Goal: Task Accomplishment & Management: Use online tool/utility

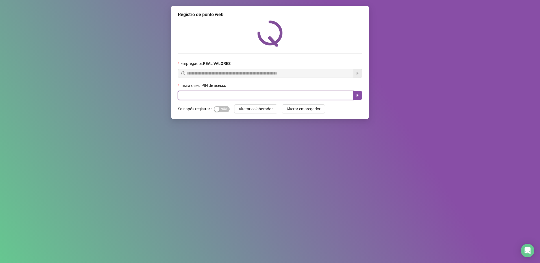
click at [288, 97] on input "text" at bounding box center [265, 95] width 175 height 9
type input "*****"
click at [353, 92] on button "button" at bounding box center [357, 95] width 9 height 9
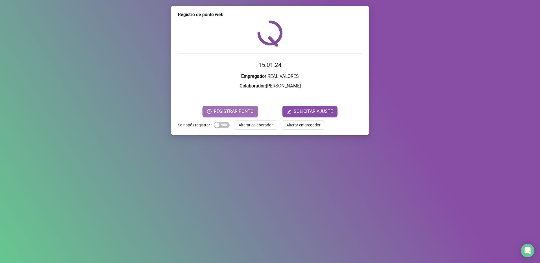
click at [228, 106] on button "REGISTRAR PONTO" at bounding box center [230, 111] width 56 height 11
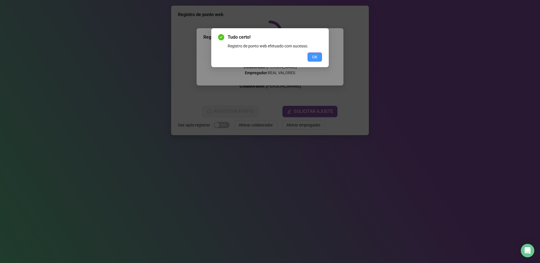
click at [310, 56] on button "OK" at bounding box center [314, 56] width 14 height 9
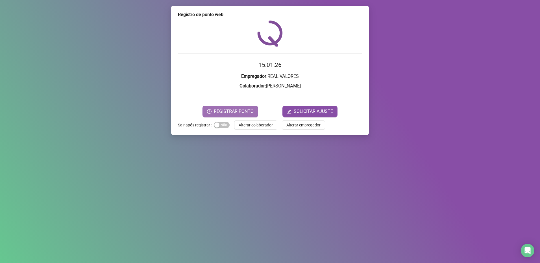
click at [250, 108] on span "REGISTRAR PONTO" at bounding box center [234, 111] width 40 height 7
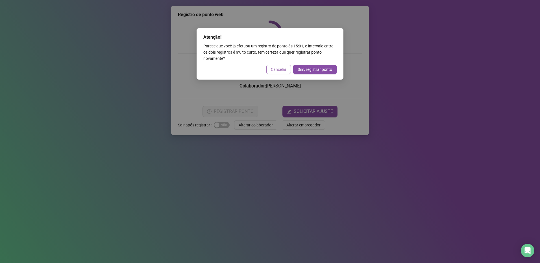
click at [278, 71] on span "Cancelar" at bounding box center [279, 69] width 16 height 6
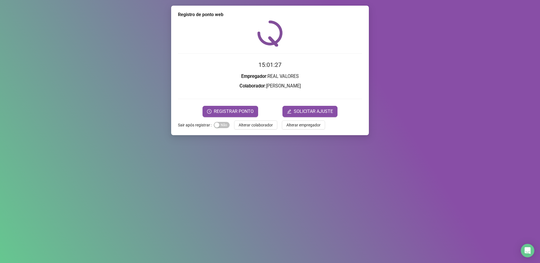
click at [231, 110] on span "REGISTRAR PONTO" at bounding box center [234, 111] width 40 height 7
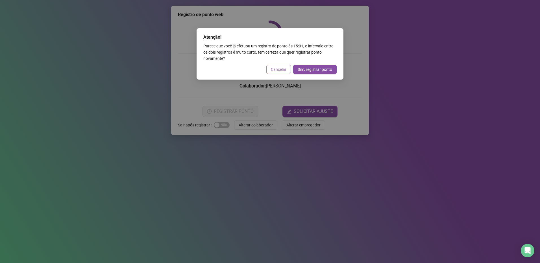
click at [279, 69] on span "Cancelar" at bounding box center [279, 69] width 16 height 6
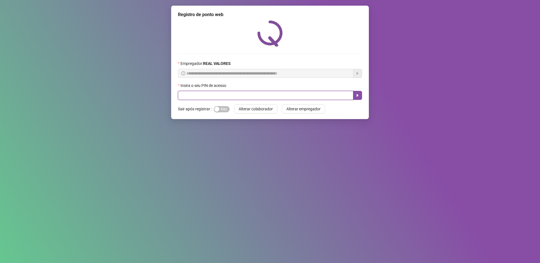
click at [245, 95] on input "text" at bounding box center [265, 95] width 175 height 9
type input "*****"
click at [361, 96] on button "button" at bounding box center [357, 95] width 9 height 9
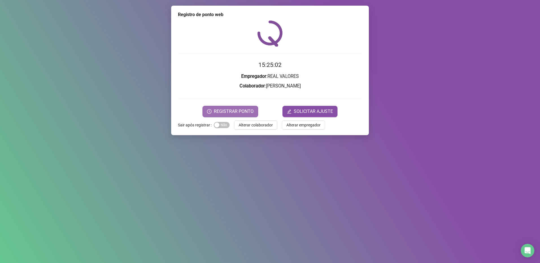
click at [227, 110] on span "REGISTRAR PONTO" at bounding box center [234, 111] width 40 height 7
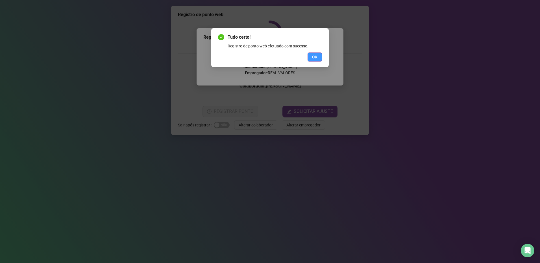
click at [317, 59] on span "OK" at bounding box center [314, 57] width 5 height 6
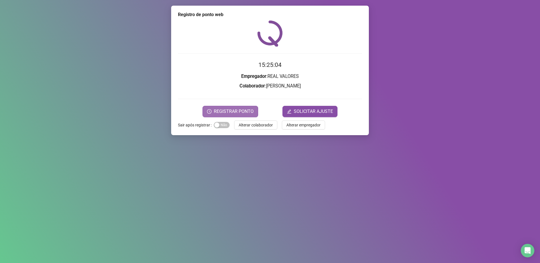
click at [240, 111] on span "REGISTRAR PONTO" at bounding box center [234, 111] width 40 height 7
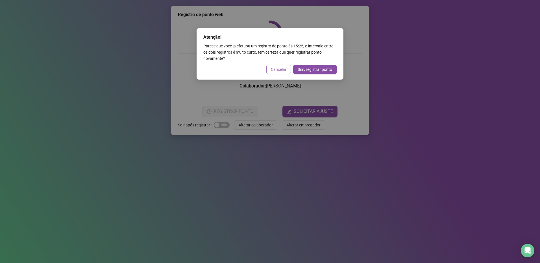
click at [279, 66] on span "Cancelar" at bounding box center [279, 69] width 16 height 6
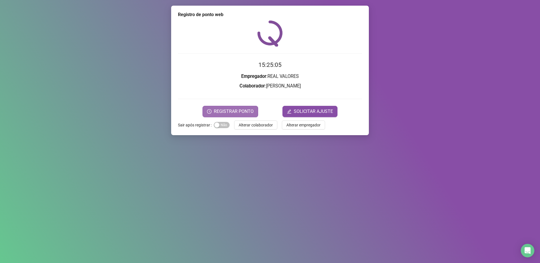
click at [234, 113] on span "REGISTRAR PONTO" at bounding box center [234, 111] width 40 height 7
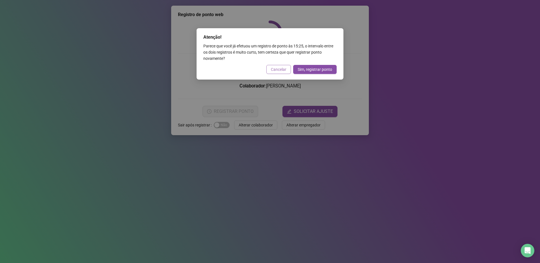
click at [281, 70] on span "Cancelar" at bounding box center [279, 69] width 16 height 6
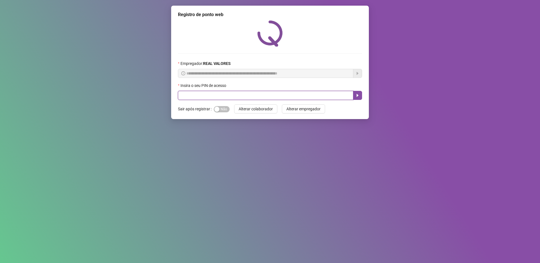
click at [236, 94] on input "text" at bounding box center [265, 95] width 175 height 9
type input "*****"
drag, startPoint x: 359, startPoint y: 95, endPoint x: 354, endPoint y: 95, distance: 4.2
click at [358, 95] on icon "caret-right" at bounding box center [357, 95] width 5 height 5
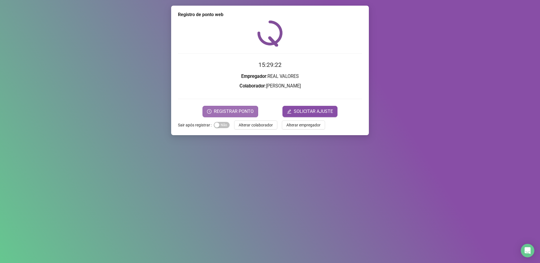
click at [245, 113] on span "REGISTRAR PONTO" at bounding box center [234, 111] width 40 height 7
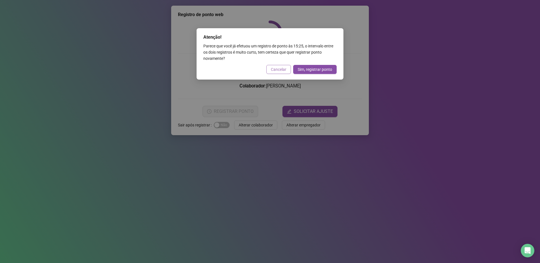
click at [282, 68] on span "Cancelar" at bounding box center [279, 69] width 16 height 6
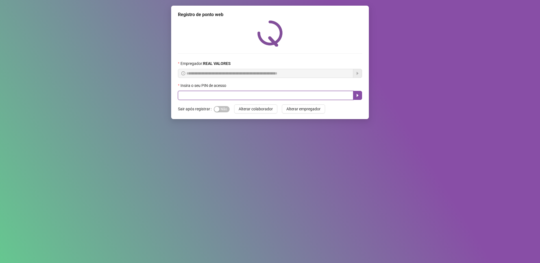
click at [236, 92] on input "text" at bounding box center [265, 95] width 175 height 9
type input "*****"
click at [360, 95] on button "button" at bounding box center [357, 95] width 9 height 9
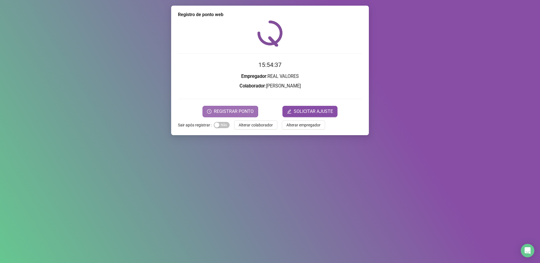
click at [233, 111] on span "REGISTRAR PONTO" at bounding box center [234, 111] width 40 height 7
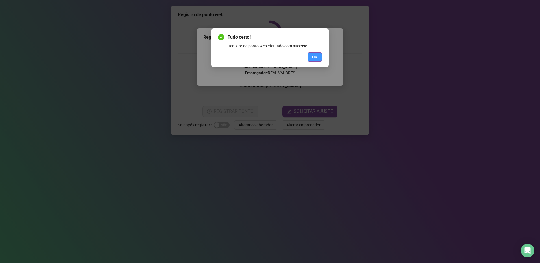
click at [316, 58] on span "OK" at bounding box center [314, 57] width 5 height 6
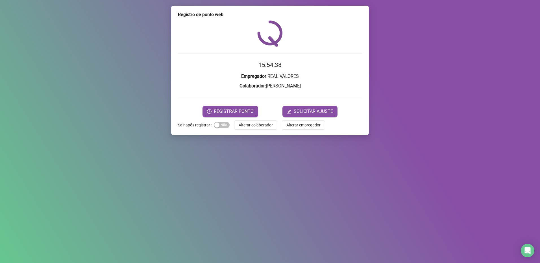
click at [222, 105] on form "15:54:38 Empregador : REAL VALORES Colaborador : FELIPE RODRIGUES RESENDE REGIS…" at bounding box center [270, 88] width 184 height 56
click at [220, 115] on button "REGISTRAR PONTO" at bounding box center [230, 111] width 56 height 11
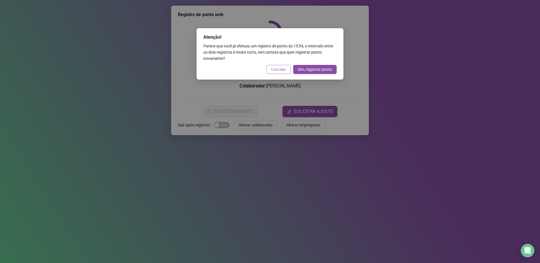
click at [281, 71] on span "Cancelar" at bounding box center [279, 69] width 16 height 6
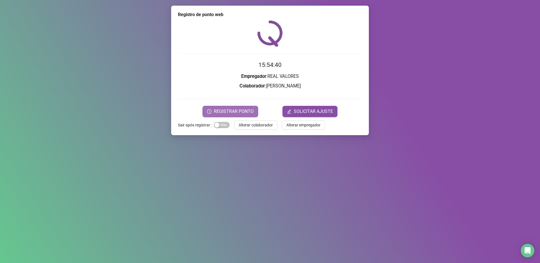
click at [234, 111] on span "REGISTRAR PONTO" at bounding box center [234, 111] width 40 height 7
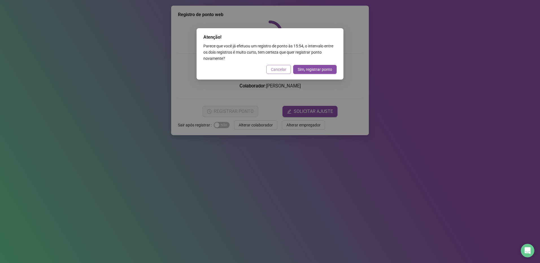
click at [284, 71] on span "Cancelar" at bounding box center [279, 69] width 16 height 6
